Goal: Find specific page/section: Find specific page/section

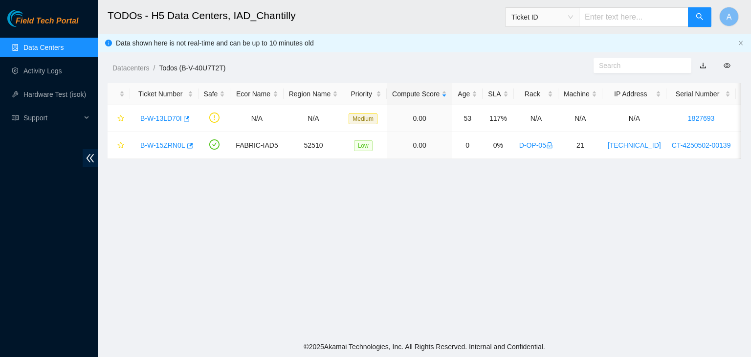
click at [56, 44] on link "Data Centers" at bounding box center [43, 48] width 40 height 8
